Goal: Task Accomplishment & Management: Manage account settings

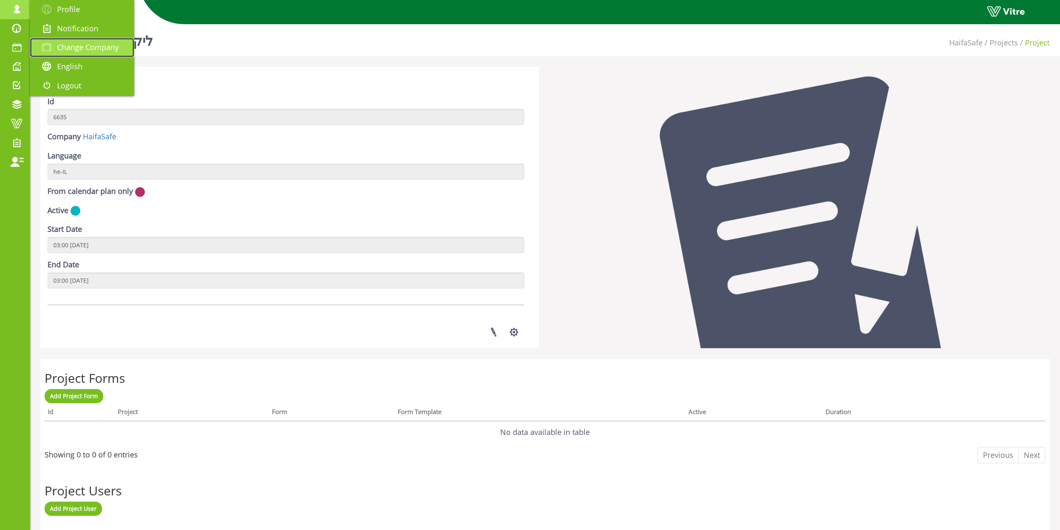
click at [66, 46] on span "Change Company" at bounding box center [88, 47] width 62 height 10
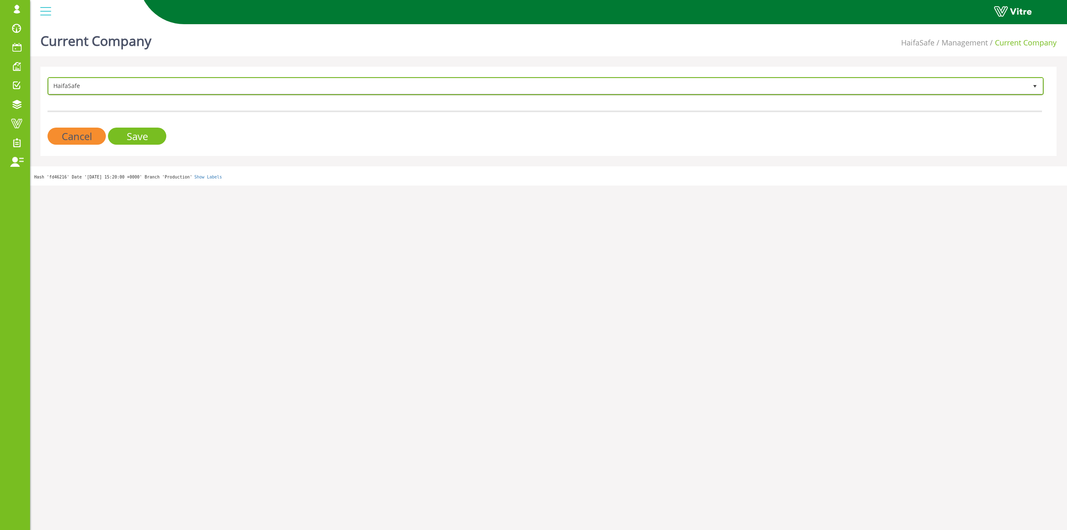
click at [70, 80] on span "HaifaSafe" at bounding box center [538, 85] width 978 height 15
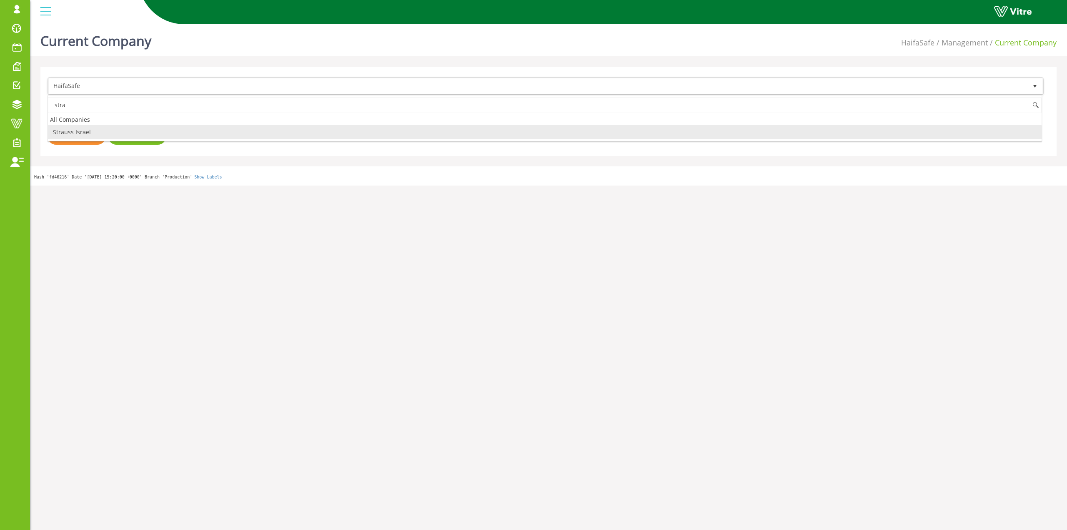
click at [101, 129] on li "Strauss Israel" at bounding box center [544, 132] width 993 height 14
type input "stra"
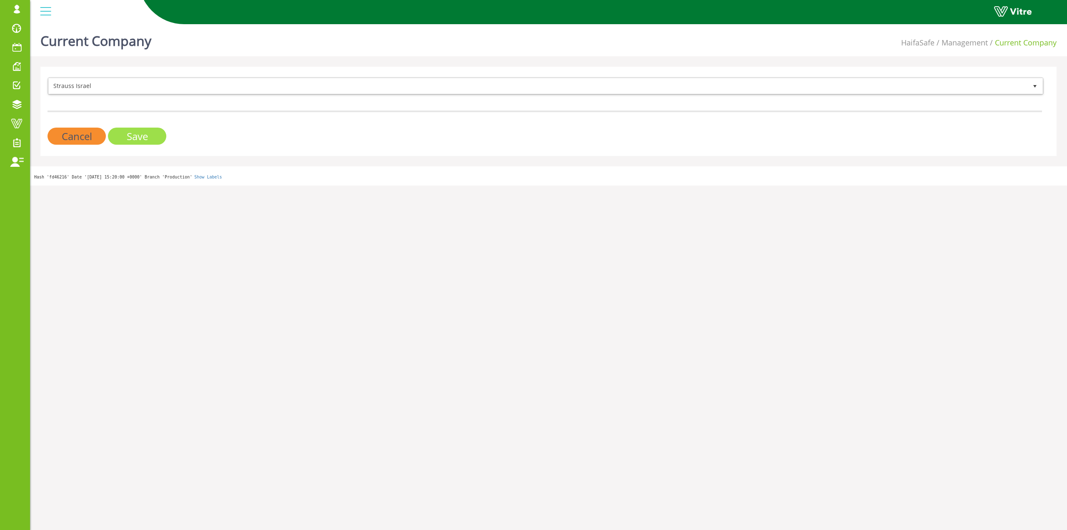
click at [112, 131] on input "Save" at bounding box center [137, 135] width 58 height 17
